Goal: Navigation & Orientation: Find specific page/section

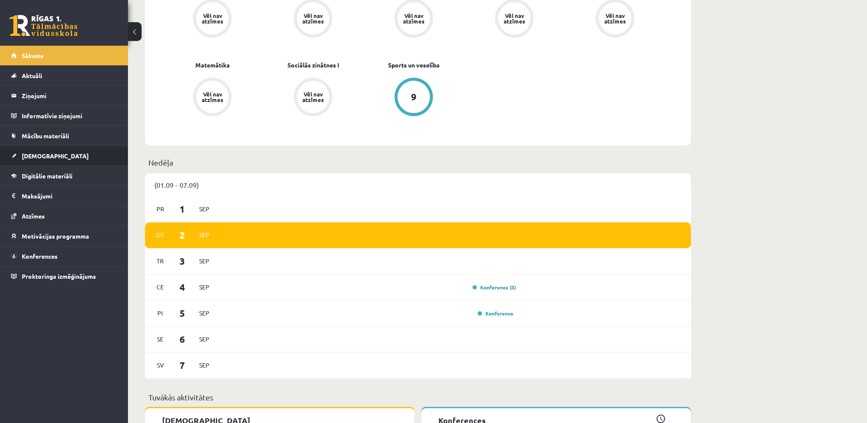
scroll to position [384, 0]
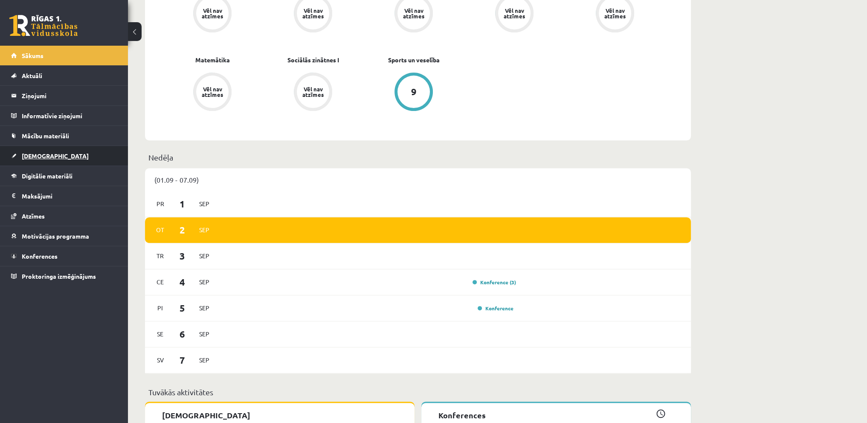
click at [40, 156] on span "[DEMOGRAPHIC_DATA]" at bounding box center [55, 156] width 67 height 8
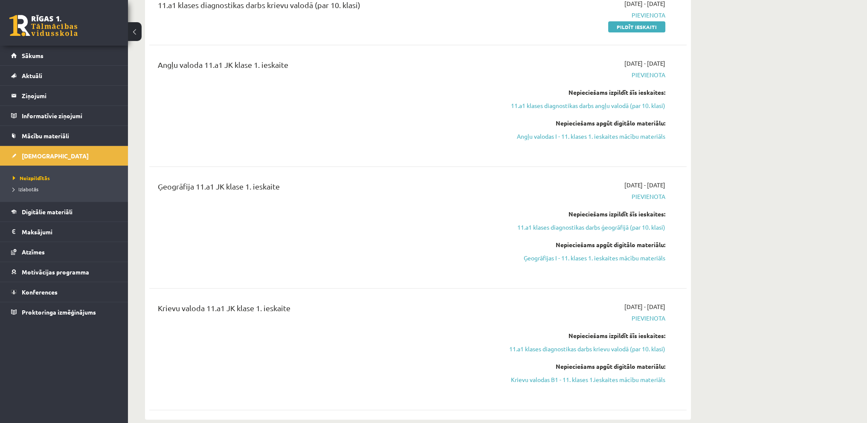
scroll to position [256, 0]
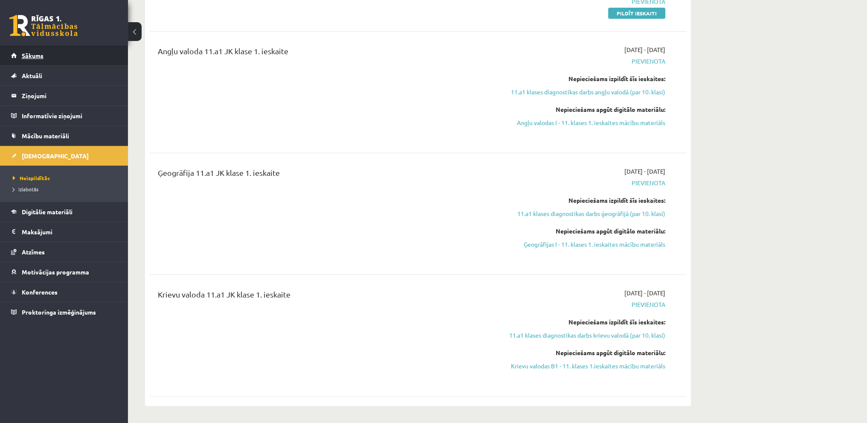
click at [41, 58] on span "Sākums" at bounding box center [33, 56] width 22 height 8
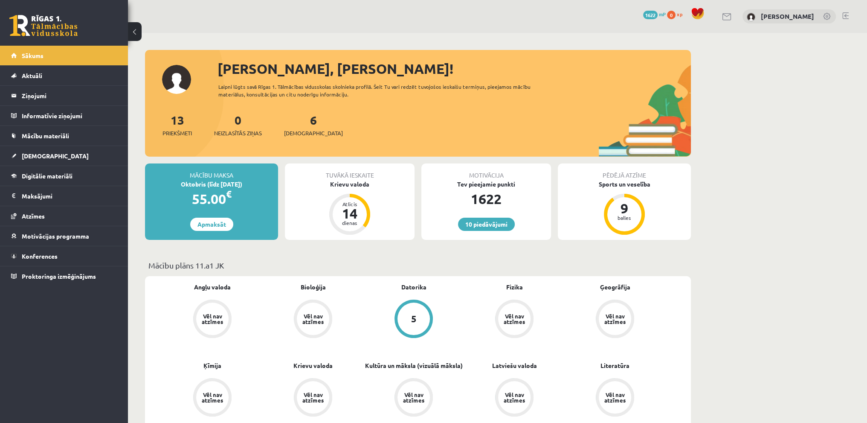
click at [846, 15] on link at bounding box center [846, 15] width 6 height 7
